Goal: Use online tool/utility: Utilize a website feature to perform a specific function

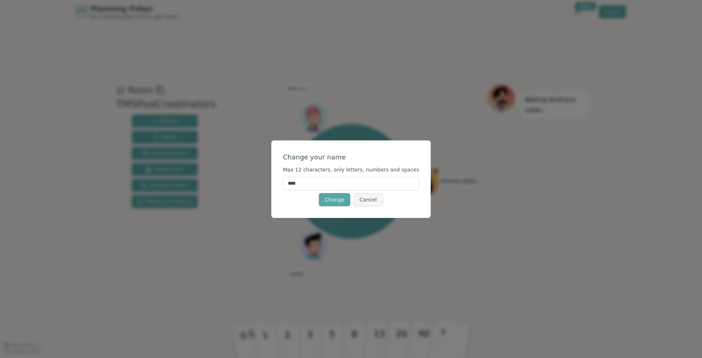
click at [339, 185] on input "****" at bounding box center [351, 183] width 136 height 13
click at [338, 185] on input "****" at bounding box center [351, 183] width 136 height 13
type input "****"
click button "Change" at bounding box center [334, 199] width 31 height 13
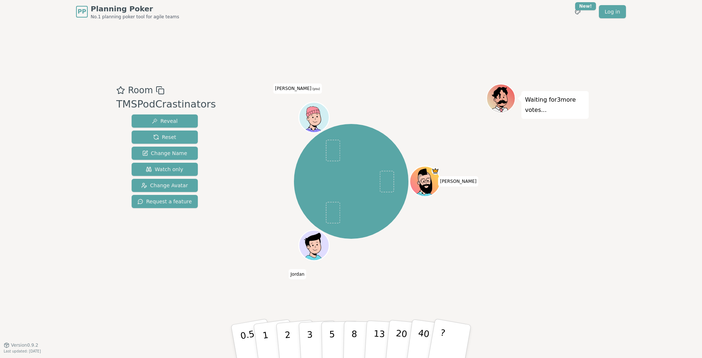
click at [308, 114] on icon at bounding box center [313, 111] width 14 height 23
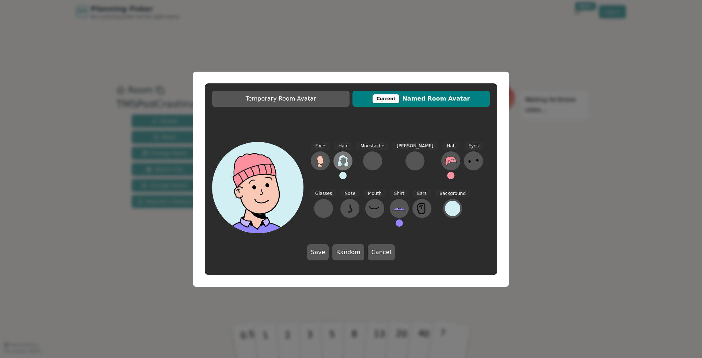
click at [338, 161] on icon at bounding box center [343, 161] width 12 height 12
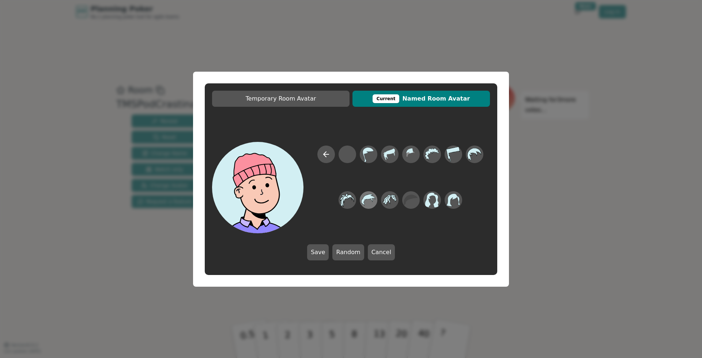
click at [373, 200] on icon at bounding box center [368, 200] width 14 height 12
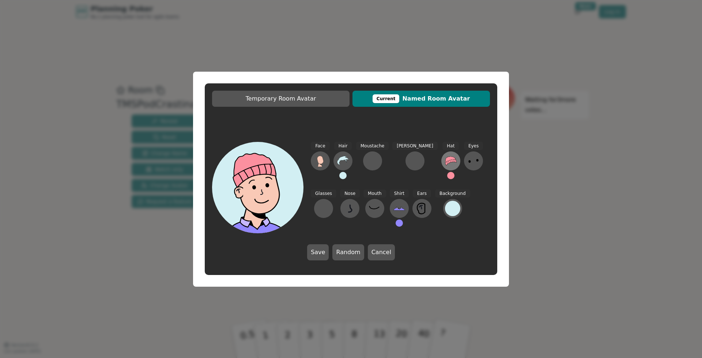
click at [445, 160] on icon at bounding box center [450, 160] width 11 height 9
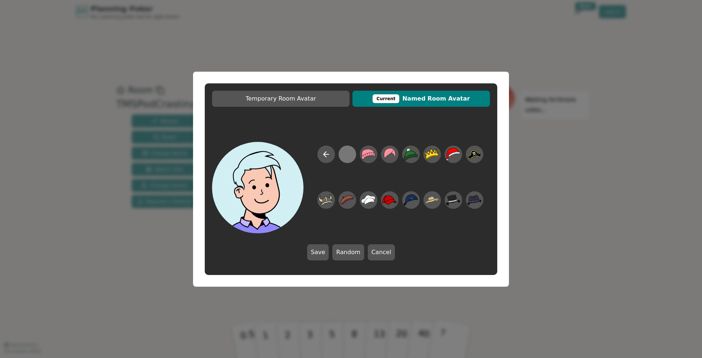
click at [349, 156] on div at bounding box center [347, 154] width 14 height 16
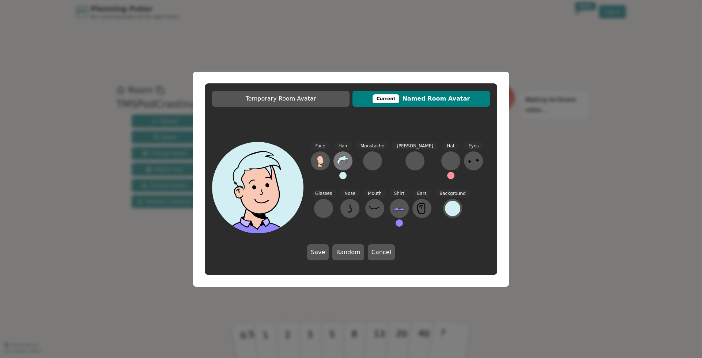
click at [341, 163] on icon at bounding box center [343, 161] width 12 height 12
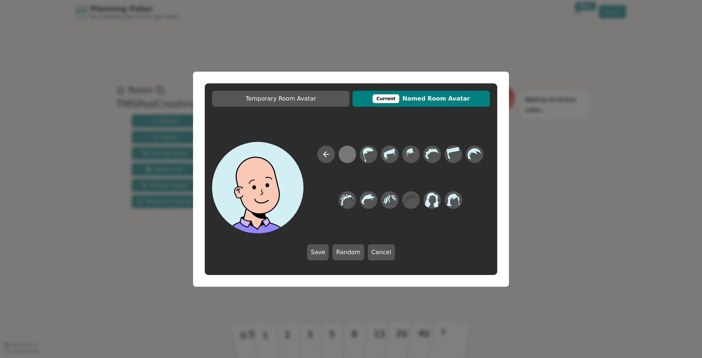
click at [346, 156] on div at bounding box center [347, 154] width 14 height 16
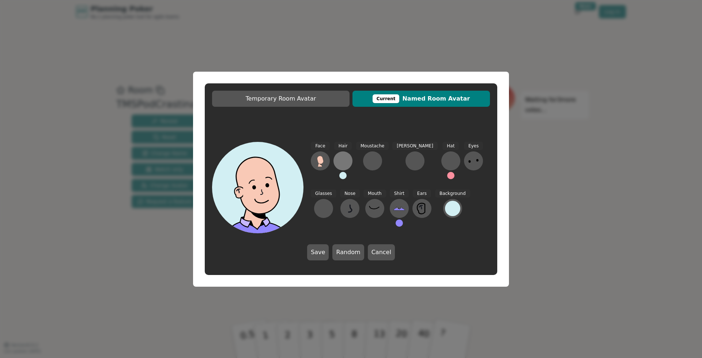
click at [342, 165] on div at bounding box center [343, 161] width 12 height 12
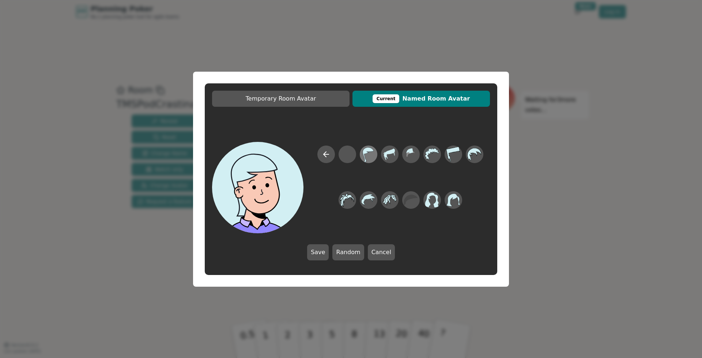
click at [364, 155] on icon at bounding box center [368, 154] width 11 height 15
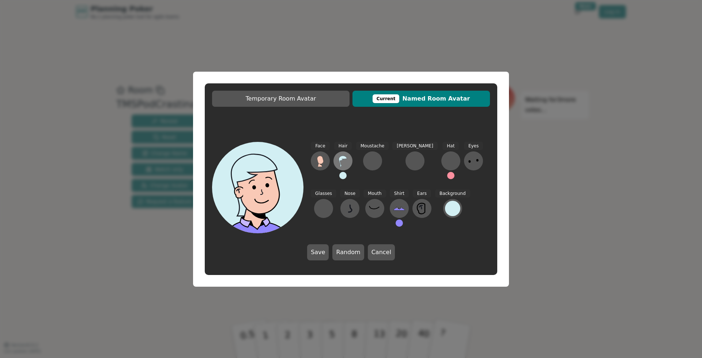
click at [345, 162] on icon at bounding box center [343, 161] width 12 height 12
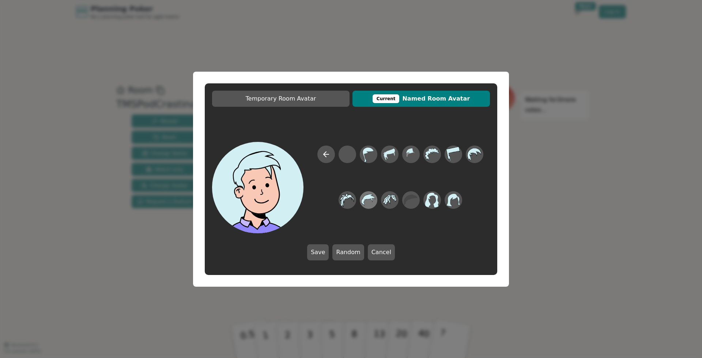
click at [372, 196] on icon at bounding box center [368, 200] width 14 height 12
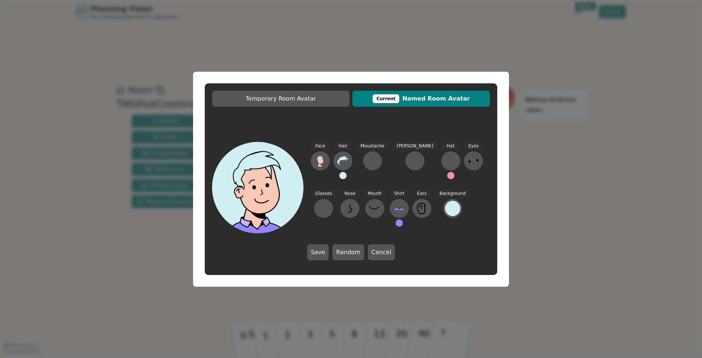
click at [341, 175] on button at bounding box center [342, 175] width 7 height 7
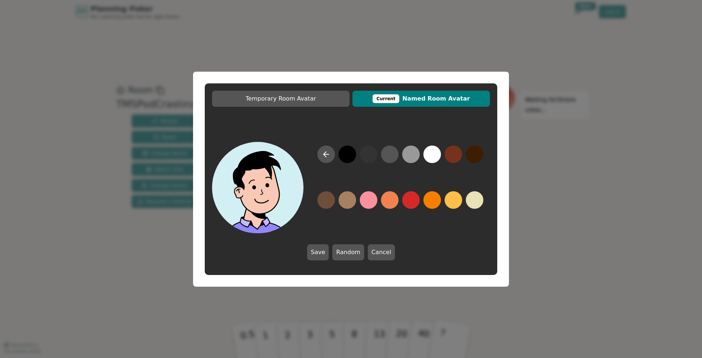
click at [343, 157] on button at bounding box center [347, 154] width 18 height 18
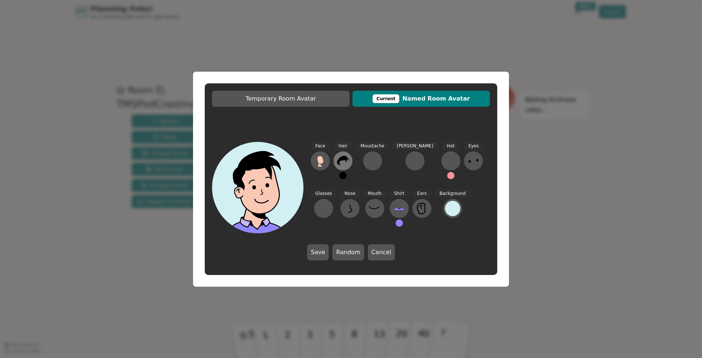
click at [341, 155] on icon at bounding box center [343, 161] width 12 height 12
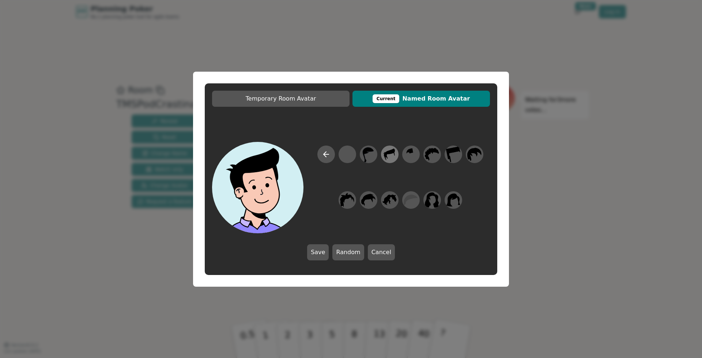
click at [387, 156] on icon at bounding box center [386, 156] width 3 height 4
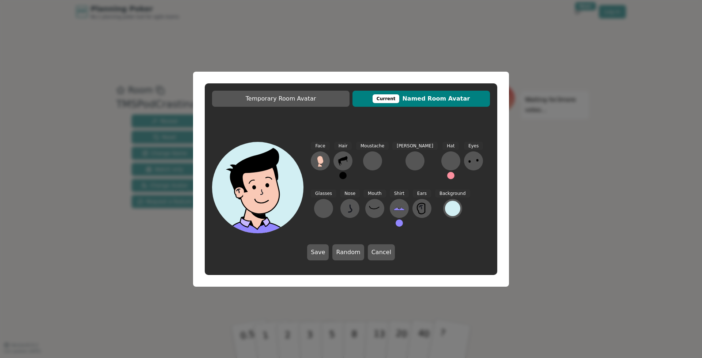
click at [467, 162] on icon at bounding box center [473, 161] width 12 height 12
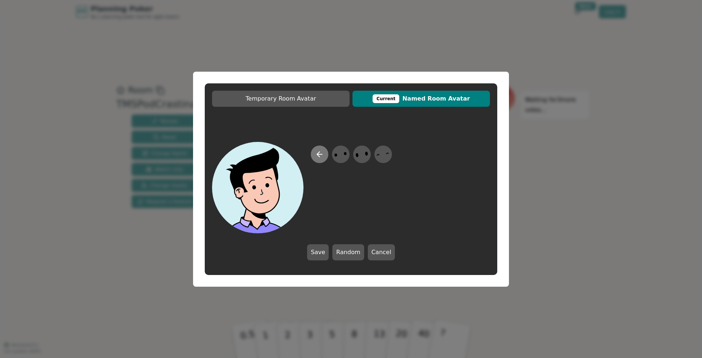
click at [314, 151] on button at bounding box center [320, 154] width 18 height 18
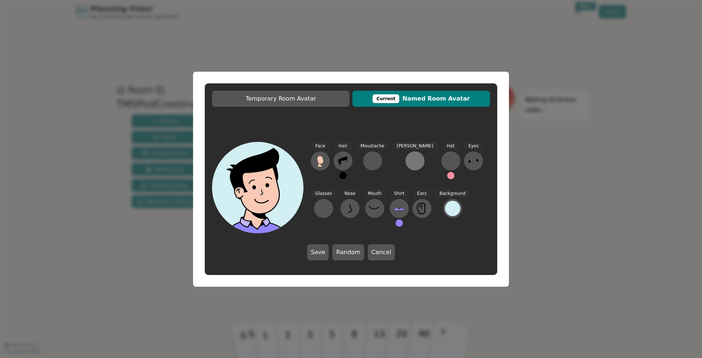
click at [409, 162] on div at bounding box center [415, 161] width 12 height 12
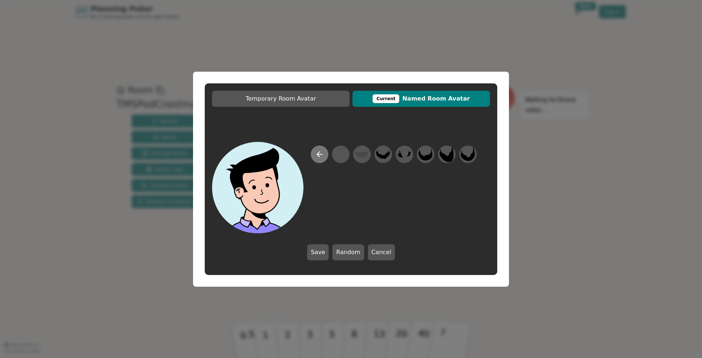
click at [323, 157] on icon at bounding box center [319, 154] width 9 height 9
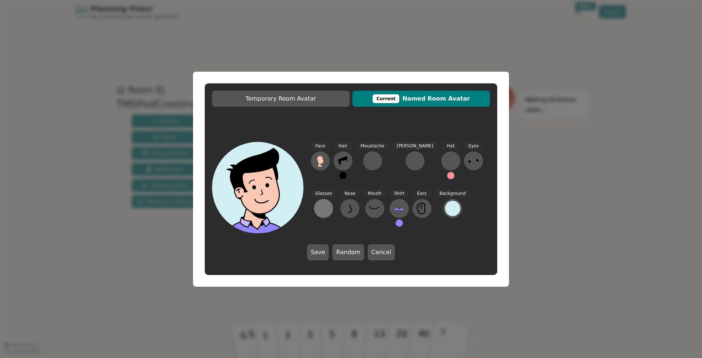
click at [329, 202] on div at bounding box center [324, 208] width 12 height 12
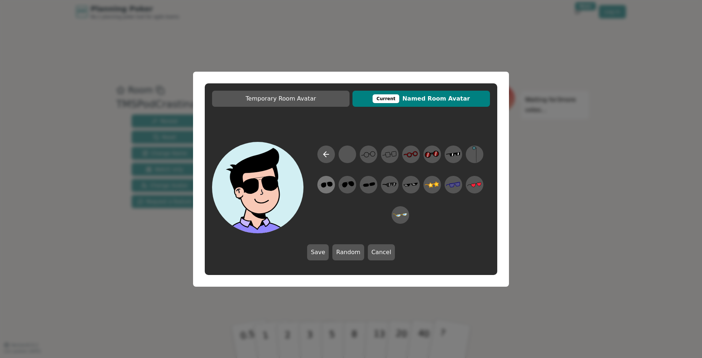
click at [327, 185] on icon at bounding box center [326, 184] width 14 height 16
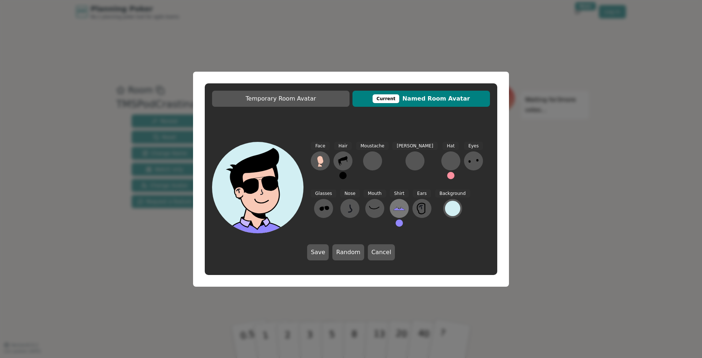
click at [393, 206] on icon at bounding box center [399, 208] width 12 height 12
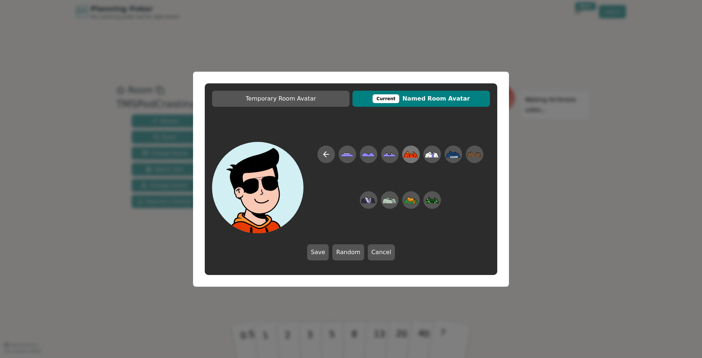
click at [414, 154] on icon at bounding box center [410, 154] width 14 height 7
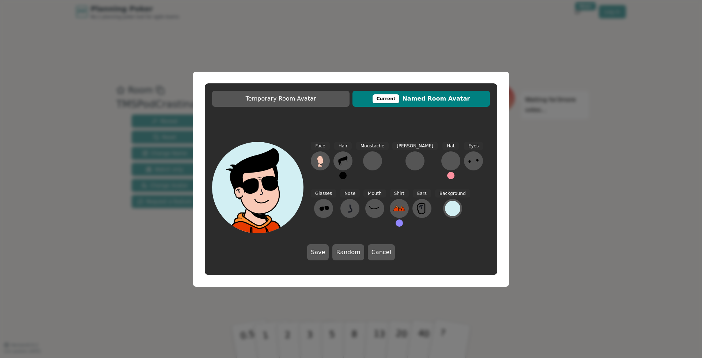
click at [395, 221] on button at bounding box center [398, 222] width 7 height 7
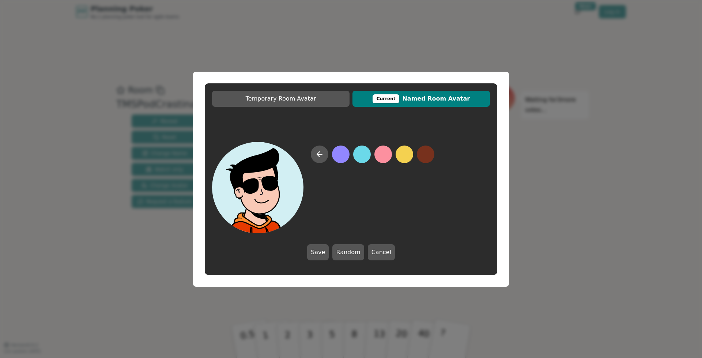
click at [360, 155] on button at bounding box center [362, 154] width 18 height 18
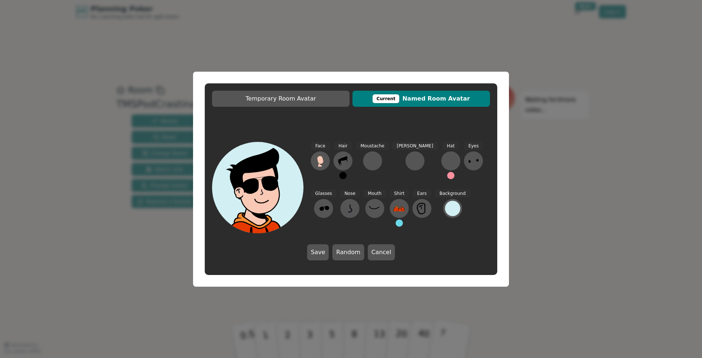
click at [395, 222] on button at bounding box center [398, 222] width 7 height 7
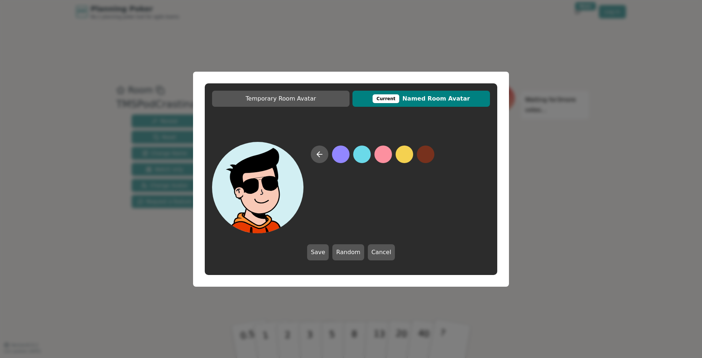
click at [339, 154] on button at bounding box center [341, 154] width 18 height 18
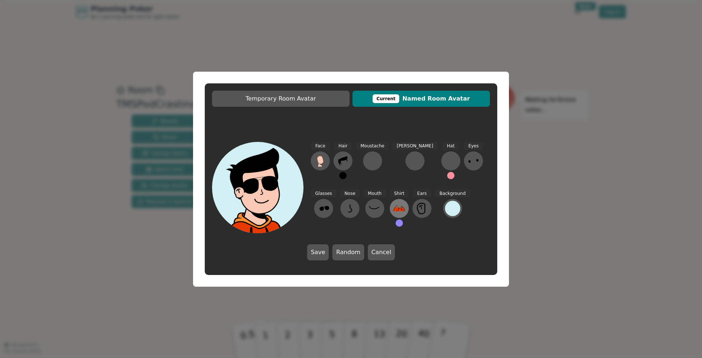
click at [390, 202] on button at bounding box center [399, 208] width 19 height 19
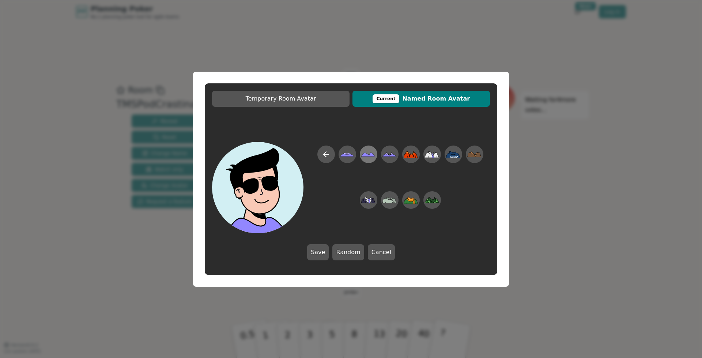
click at [369, 151] on icon at bounding box center [368, 154] width 14 height 16
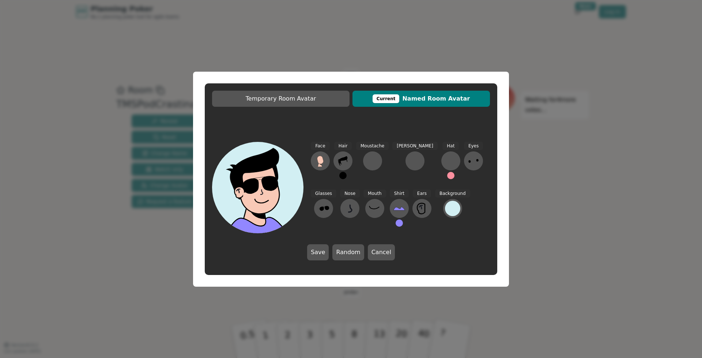
click at [395, 225] on button at bounding box center [398, 222] width 7 height 7
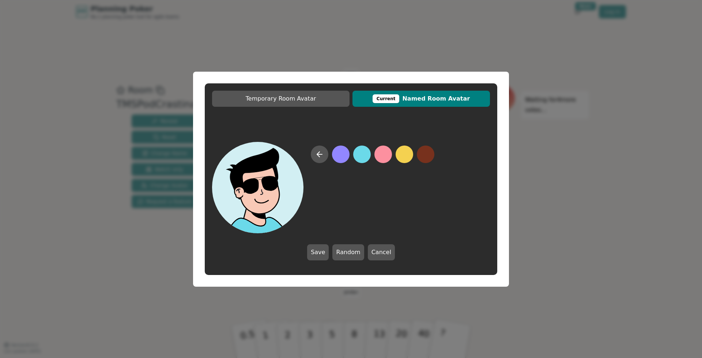
click at [365, 156] on button at bounding box center [362, 154] width 18 height 18
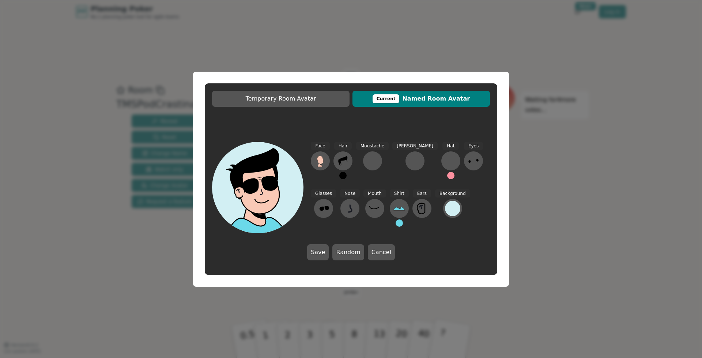
click at [395, 221] on button at bounding box center [398, 222] width 7 height 7
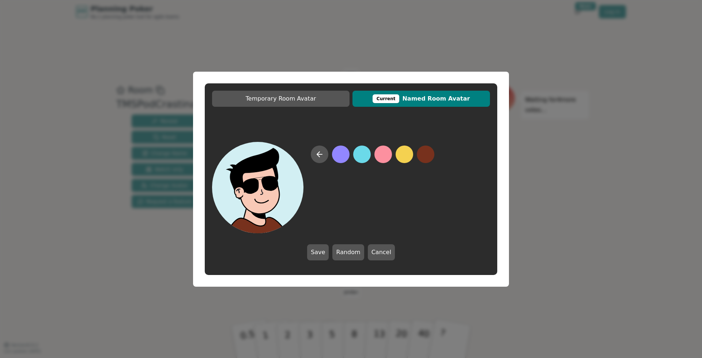
click at [422, 159] on button at bounding box center [426, 154] width 18 height 18
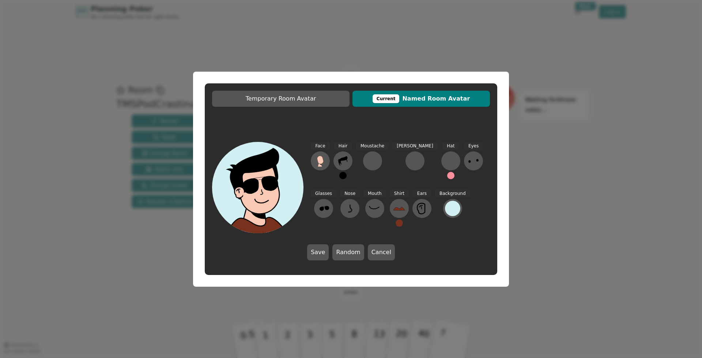
click at [395, 221] on button at bounding box center [398, 222] width 7 height 7
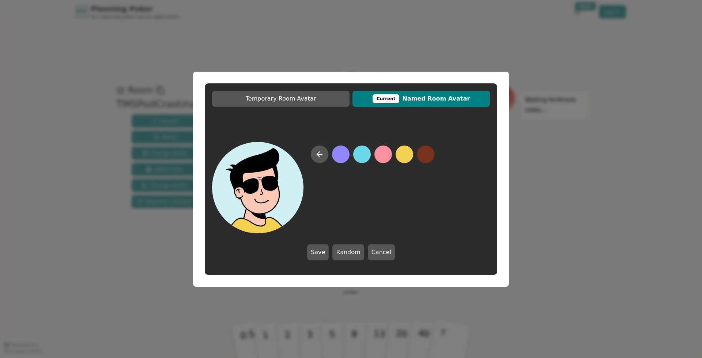
click at [403, 154] on button at bounding box center [404, 154] width 18 height 18
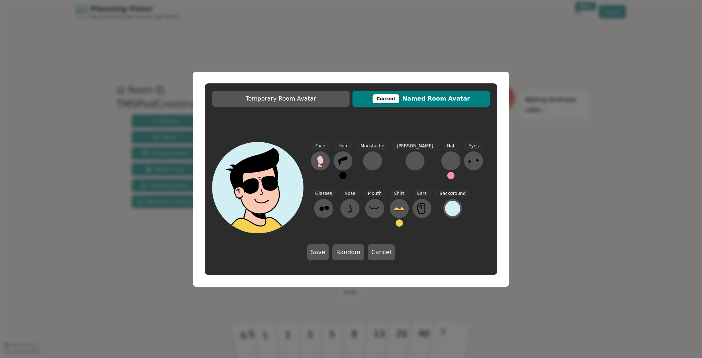
click at [395, 223] on button at bounding box center [398, 222] width 7 height 7
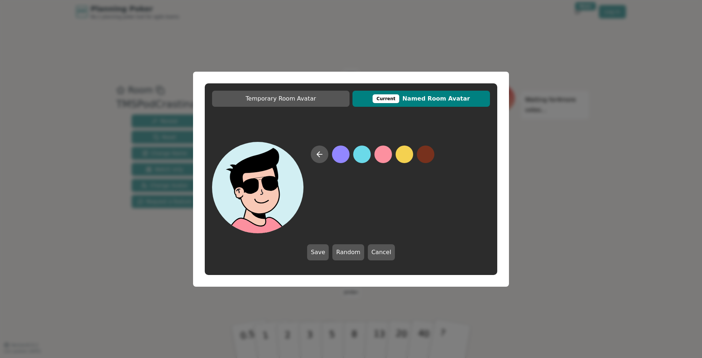
click at [388, 156] on button at bounding box center [383, 154] width 18 height 18
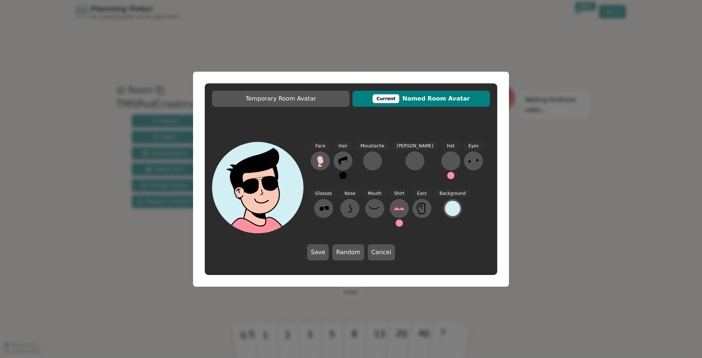
click at [395, 223] on button at bounding box center [398, 222] width 7 height 7
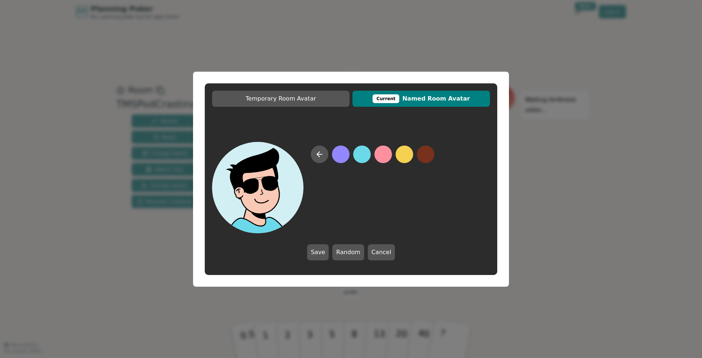
click at [364, 157] on button at bounding box center [362, 154] width 18 height 18
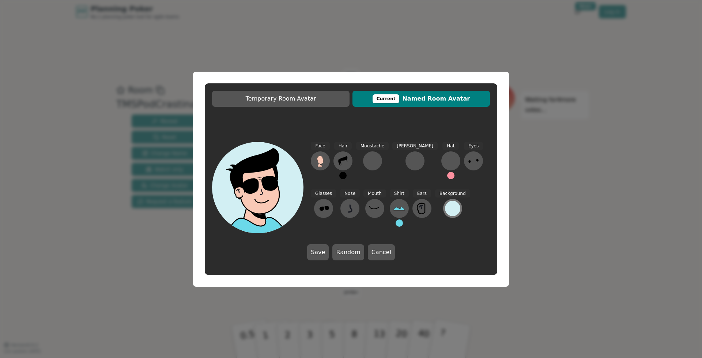
click at [445, 209] on div at bounding box center [452, 208] width 15 height 15
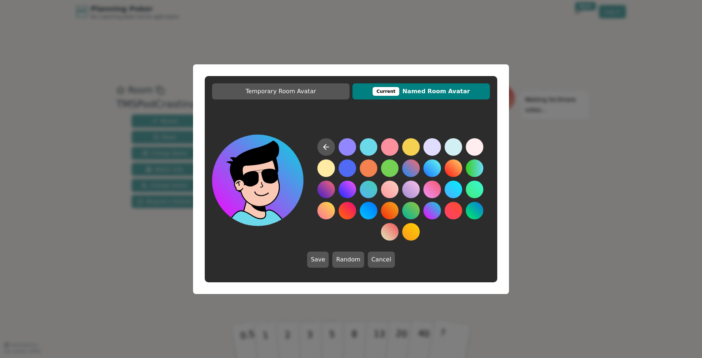
click at [434, 205] on button at bounding box center [432, 211] width 18 height 18
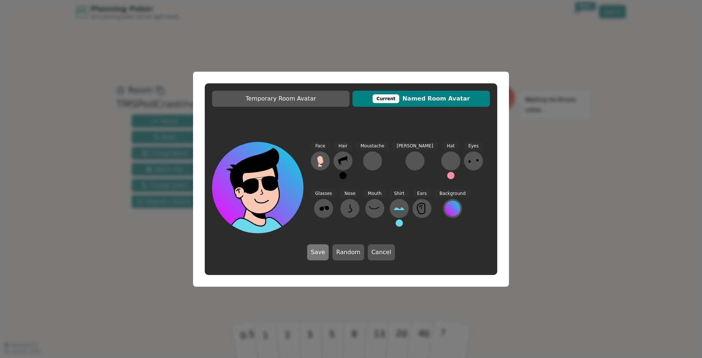
click at [324, 253] on button "Save" at bounding box center [318, 252] width 22 height 16
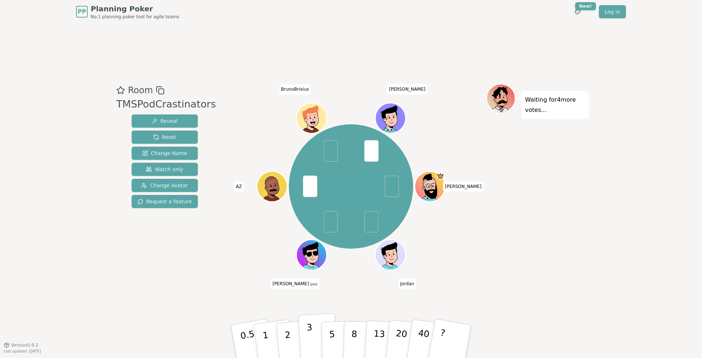
click at [310, 339] on p "3" at bounding box center [310, 342] width 8 height 40
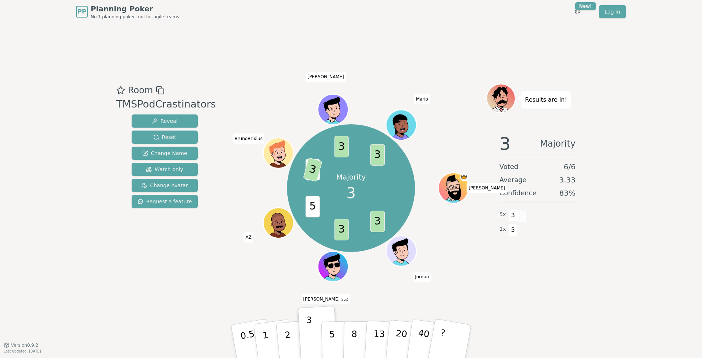
click at [243, 53] on div "Room TMSPodCrastinators Reveal Reset Change Name Watch only Change Avatar Reque…" at bounding box center [350, 183] width 475 height 321
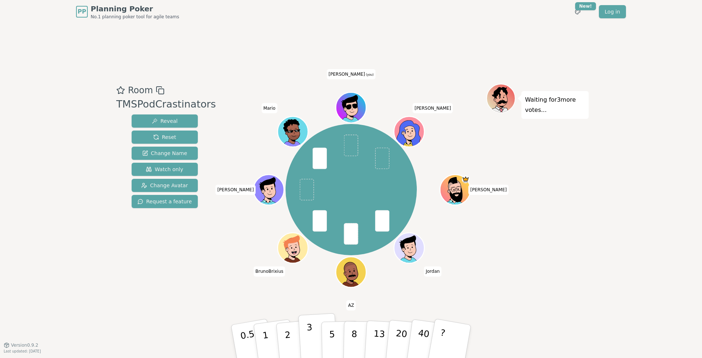
click at [311, 338] on p "3" at bounding box center [310, 342] width 8 height 40
click at [291, 342] on button "2" at bounding box center [296, 341] width 42 height 58
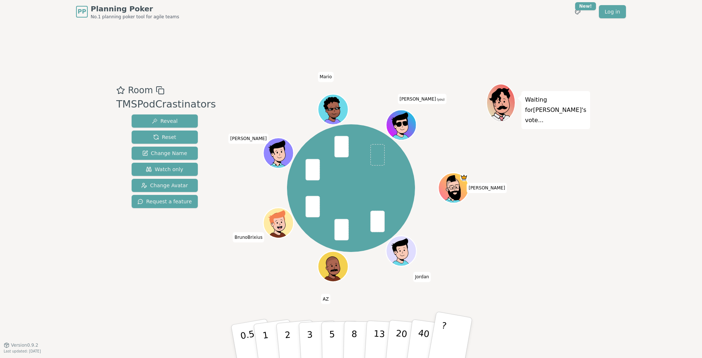
click at [455, 330] on button "?" at bounding box center [450, 341] width 46 height 60
